Goal: Task Accomplishment & Management: Complete application form

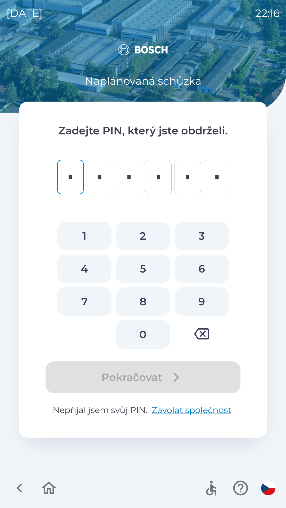
click at [14, 491] on icon "button" at bounding box center [20, 488] width 18 height 18
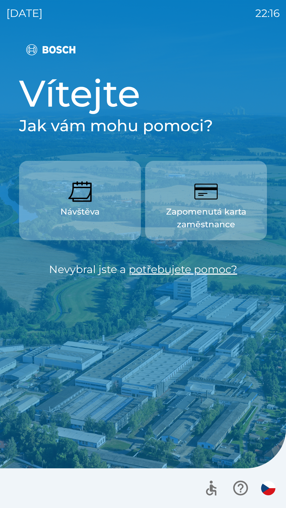
click at [78, 198] on img "button" at bounding box center [79, 191] width 23 height 23
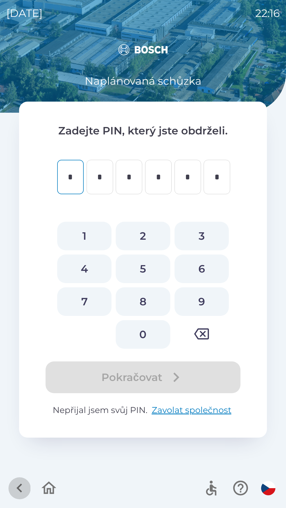
click at [15, 486] on icon "button" at bounding box center [20, 488] width 18 height 18
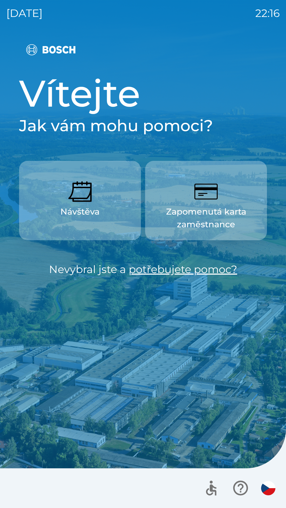
click at [202, 211] on p "Zapomenutá karta zaměstnance" at bounding box center [206, 217] width 96 height 25
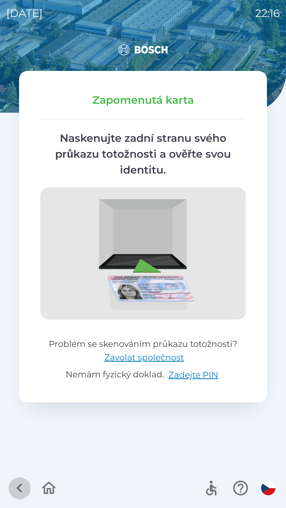
click at [20, 488] on icon "button" at bounding box center [20, 488] width 18 height 18
